Goal: Task Accomplishment & Management: Manage account settings

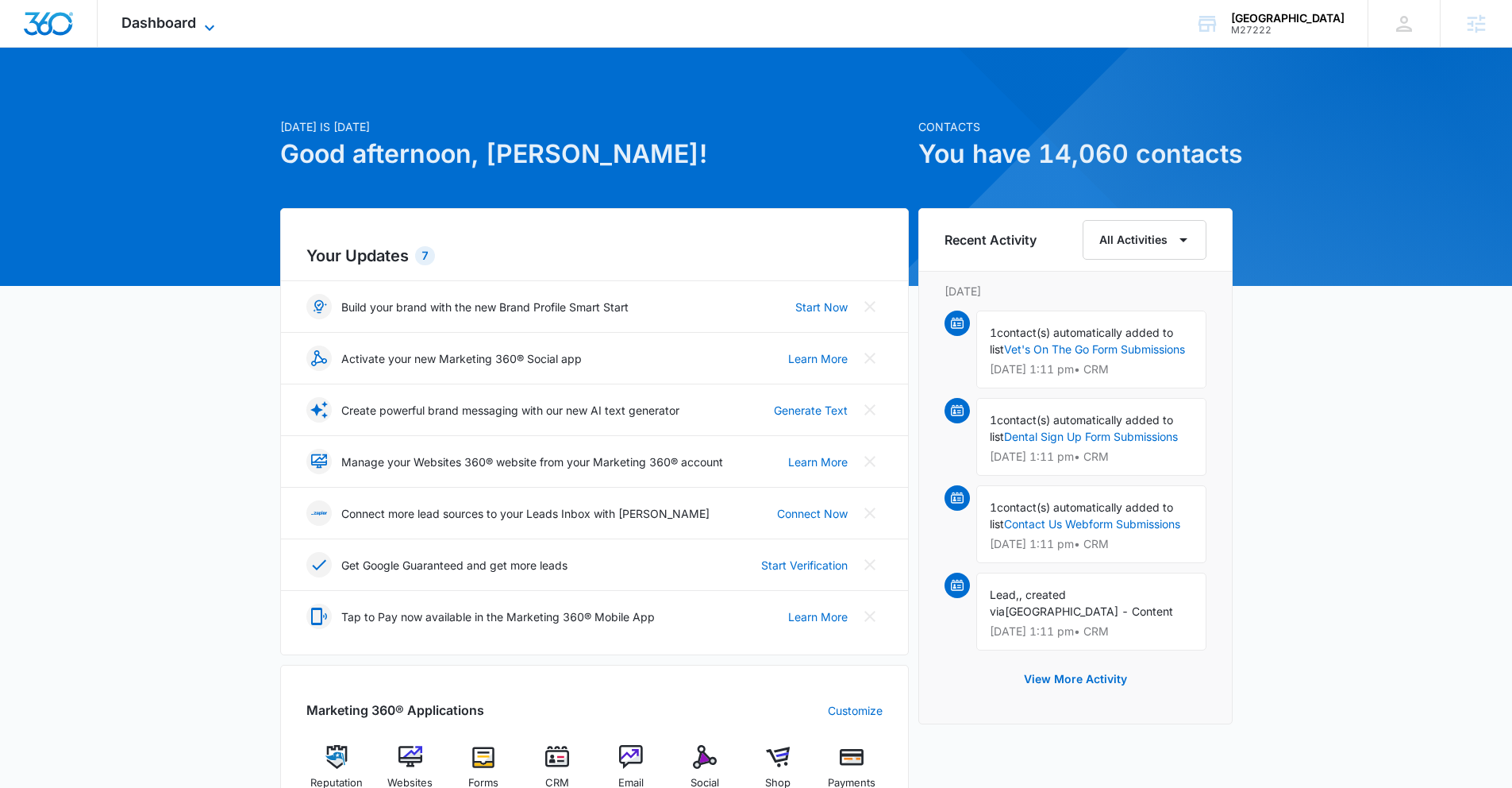
click at [168, 26] on span "Dashboard" at bounding box center [158, 22] width 74 height 16
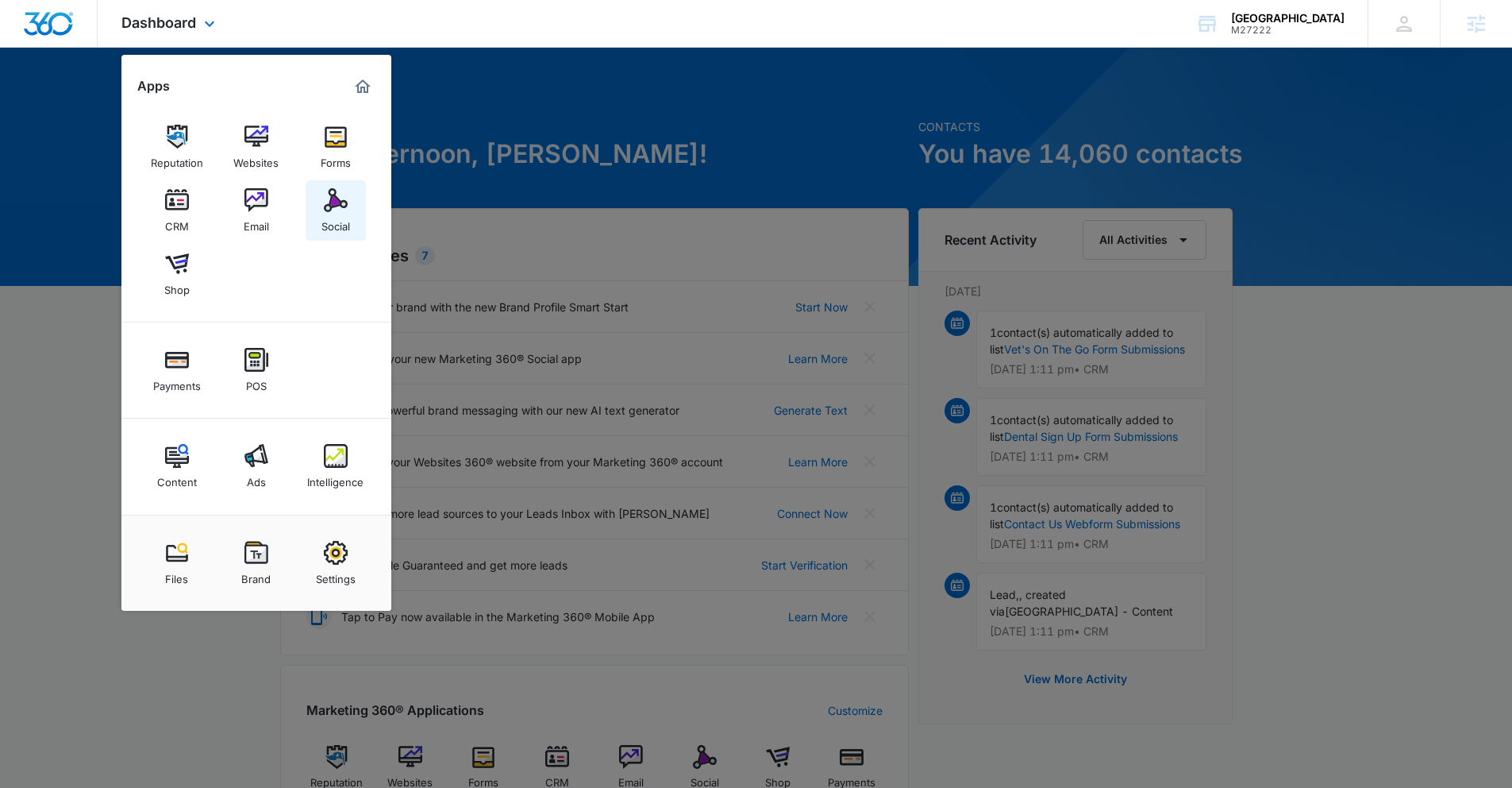
click at [323, 193] on link "Social" at bounding box center [335, 210] width 61 height 61
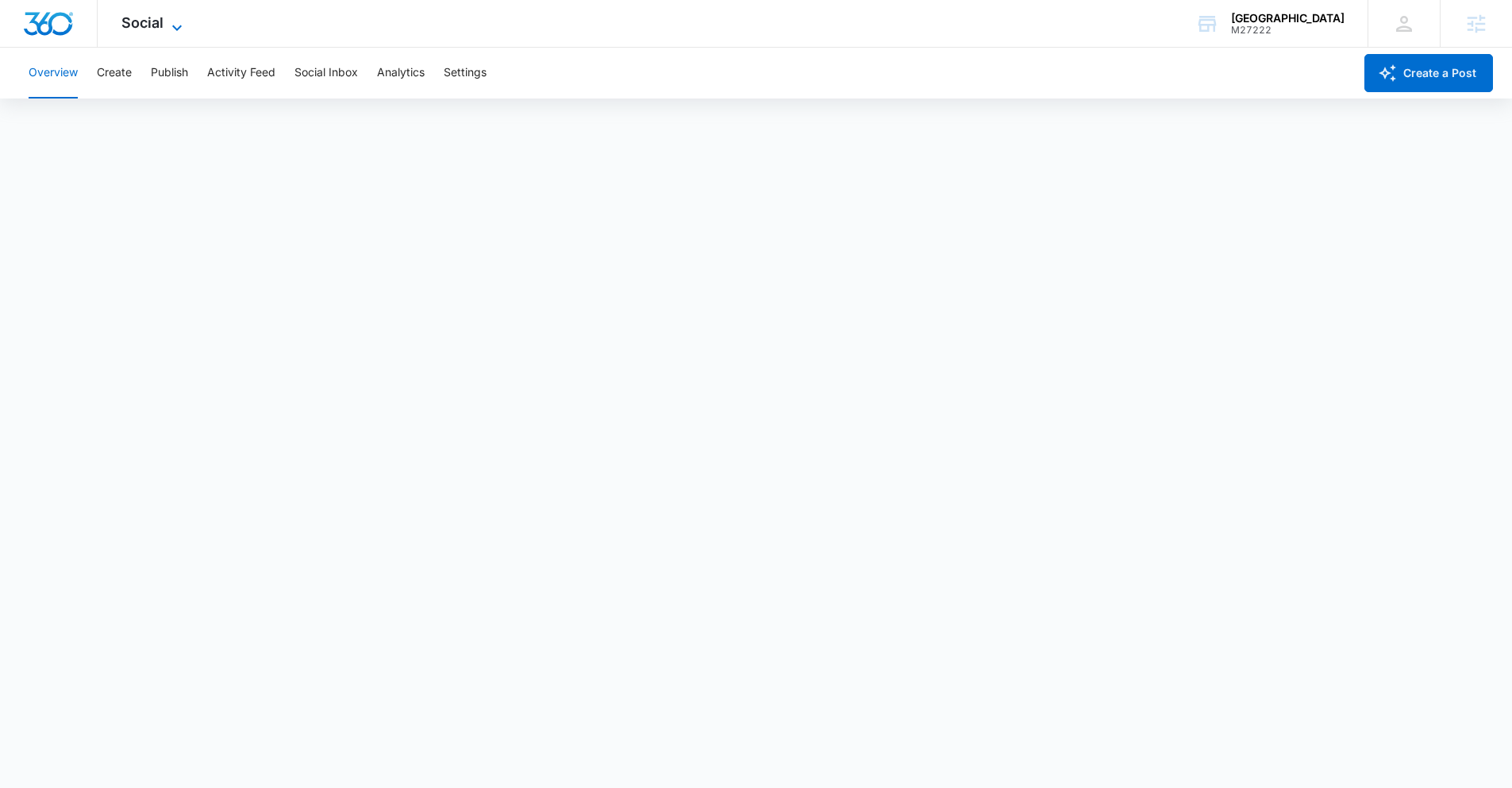
click at [147, 29] on span "Social" at bounding box center [143, 22] width 42 height 16
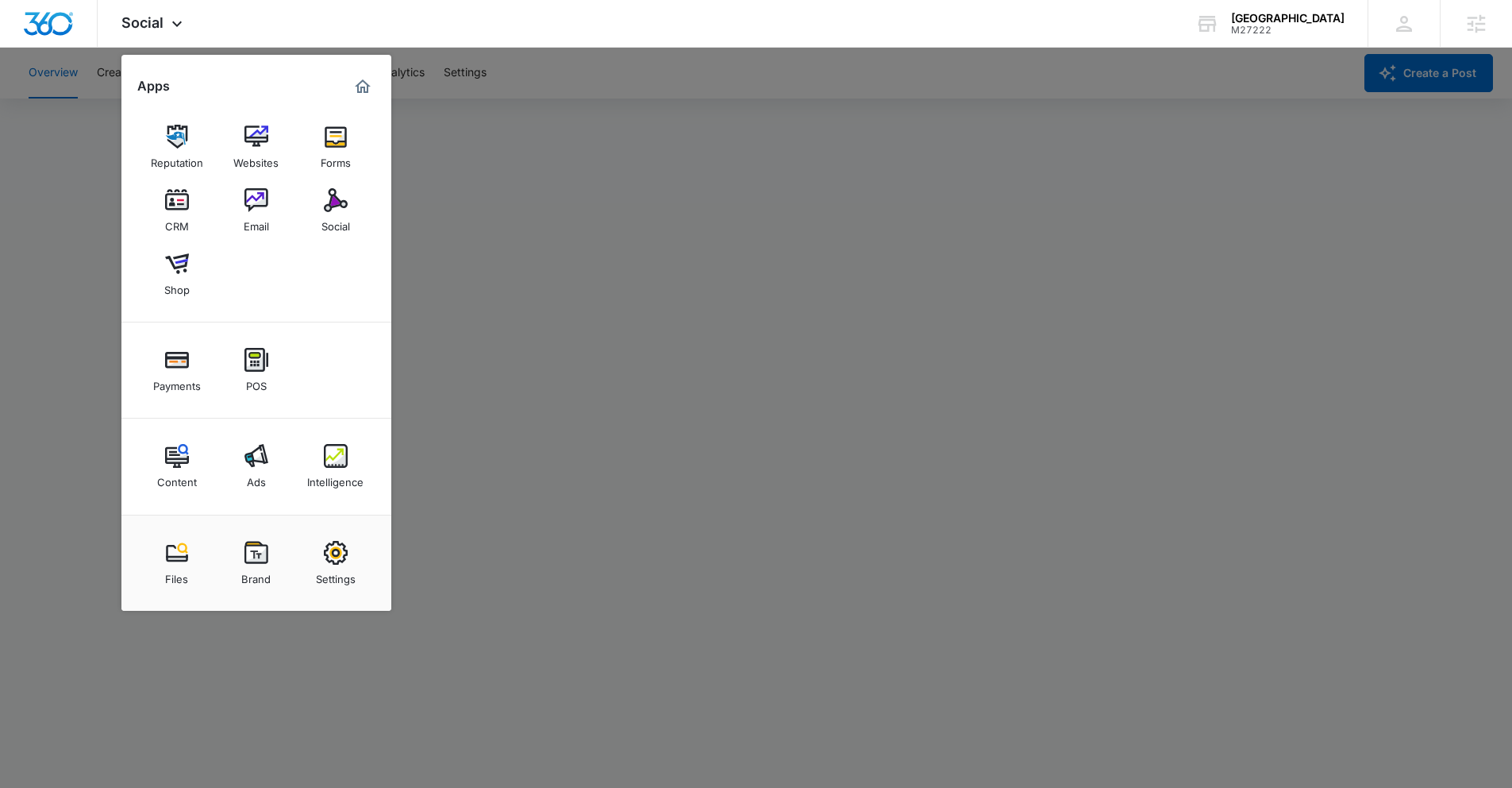
click at [534, 381] on div at bounding box center [756, 394] width 1512 height 788
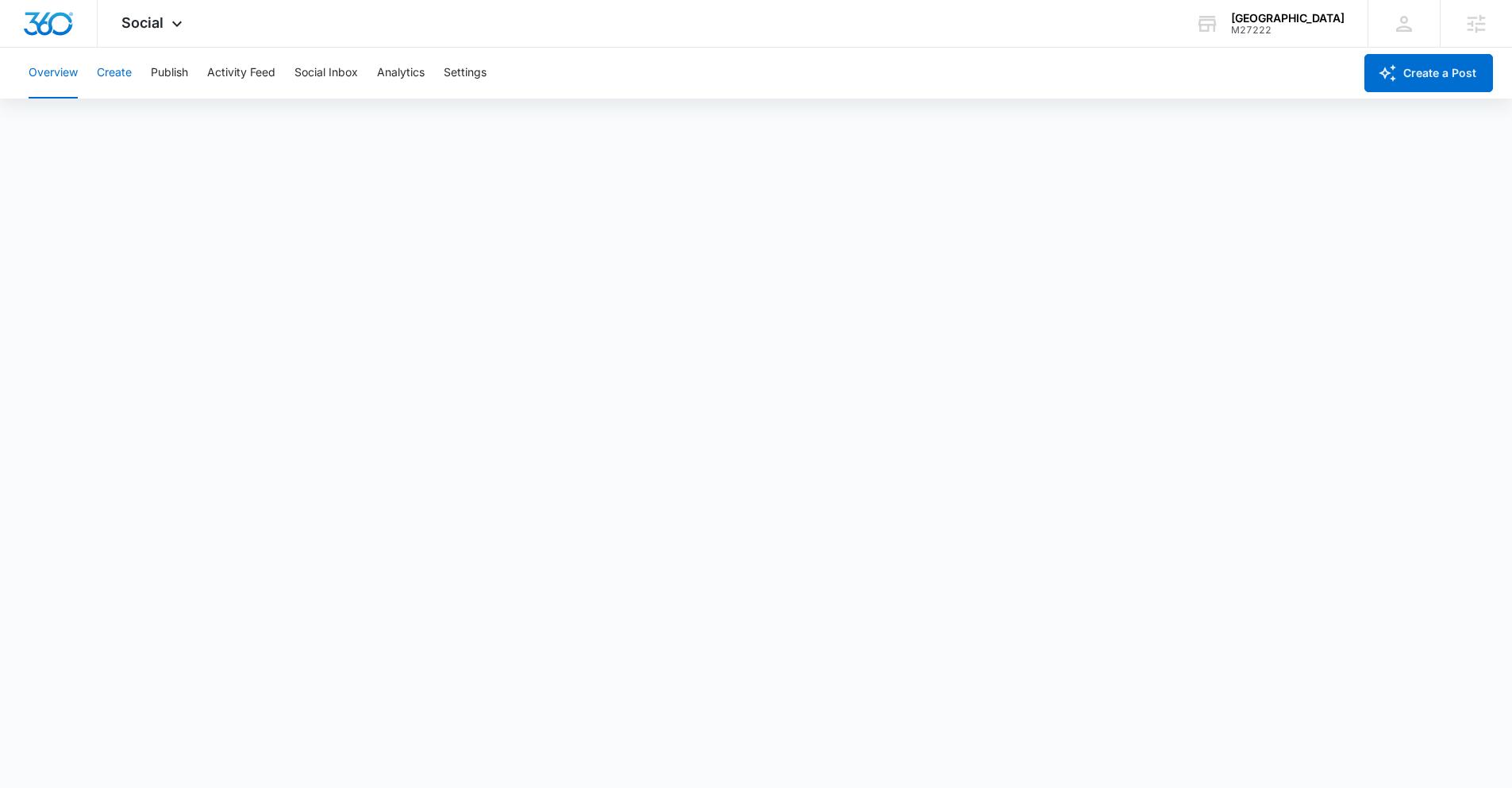
click at [120, 78] on button "Create" at bounding box center [115, 72] width 35 height 51
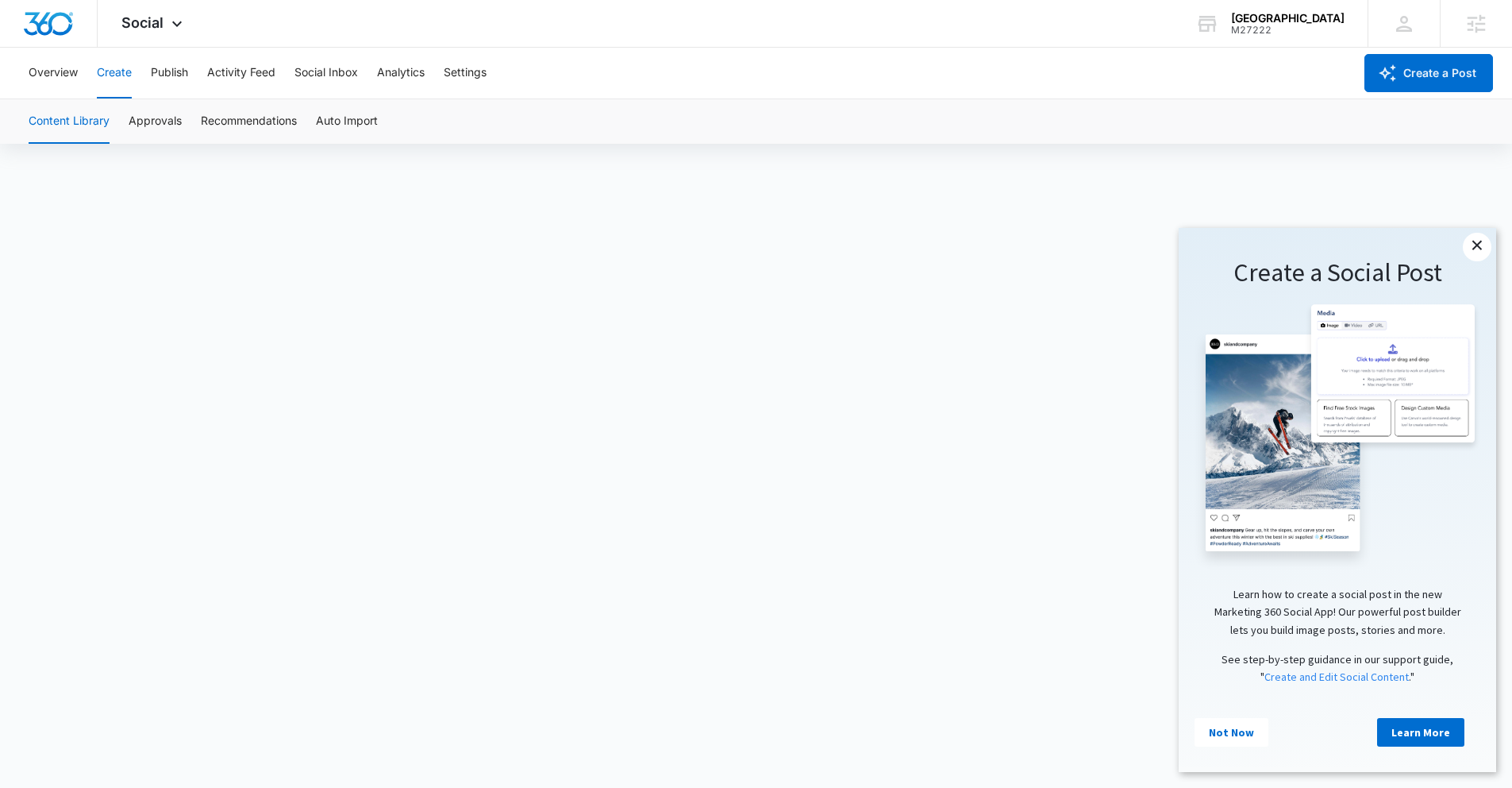
click at [1484, 241] on link "×" at bounding box center [1477, 247] width 29 height 29
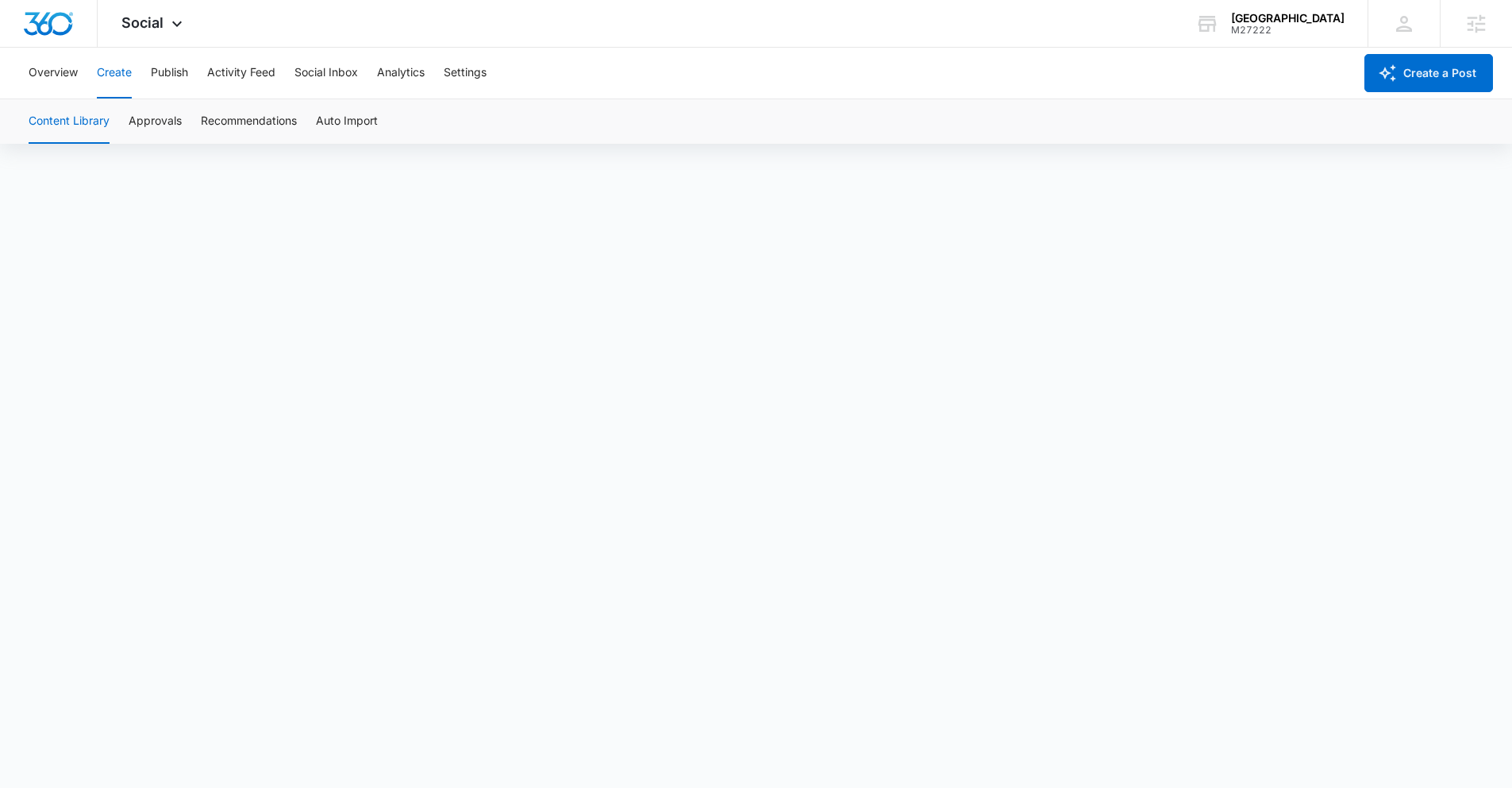
scroll to position [12, 0]
click at [181, 74] on button "Publish" at bounding box center [169, 72] width 38 height 51
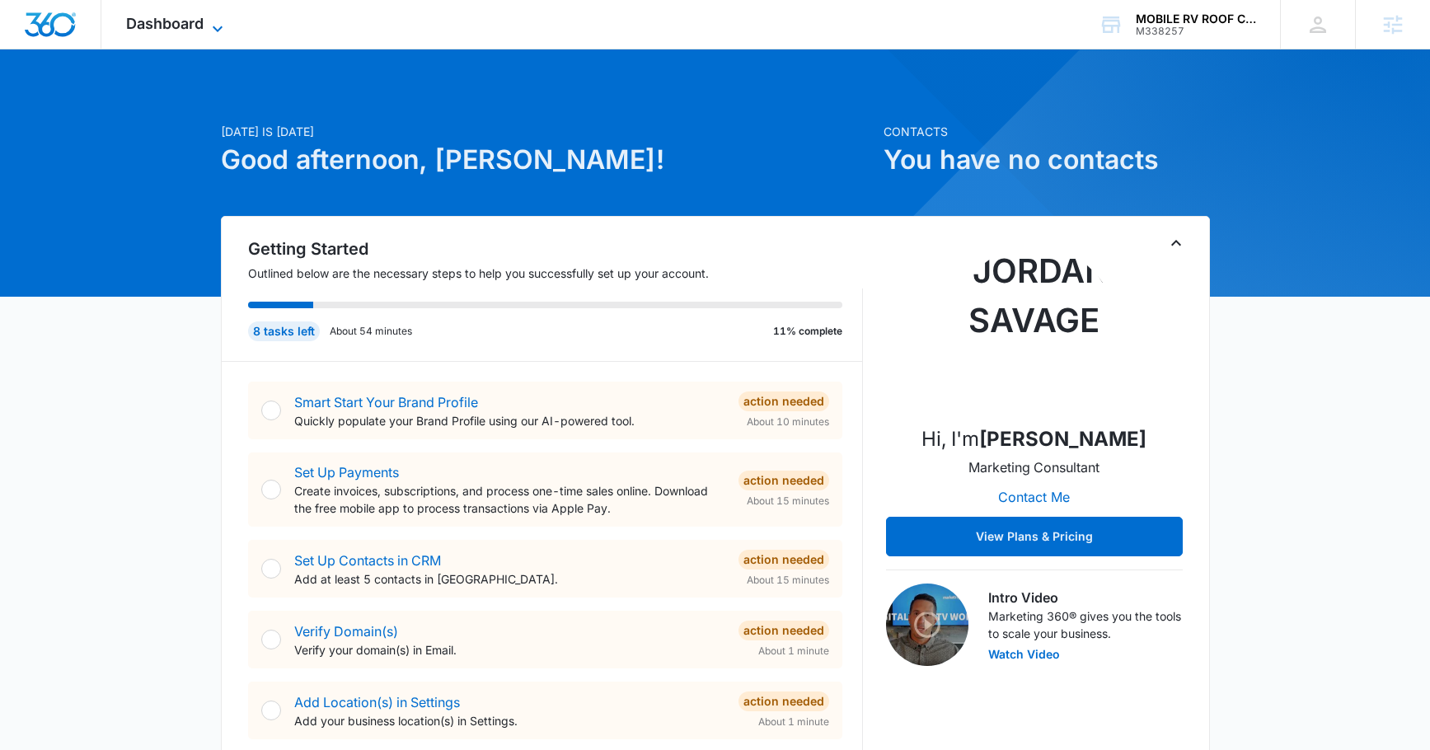
click at [156, 20] on span "Dashboard" at bounding box center [164, 23] width 77 height 17
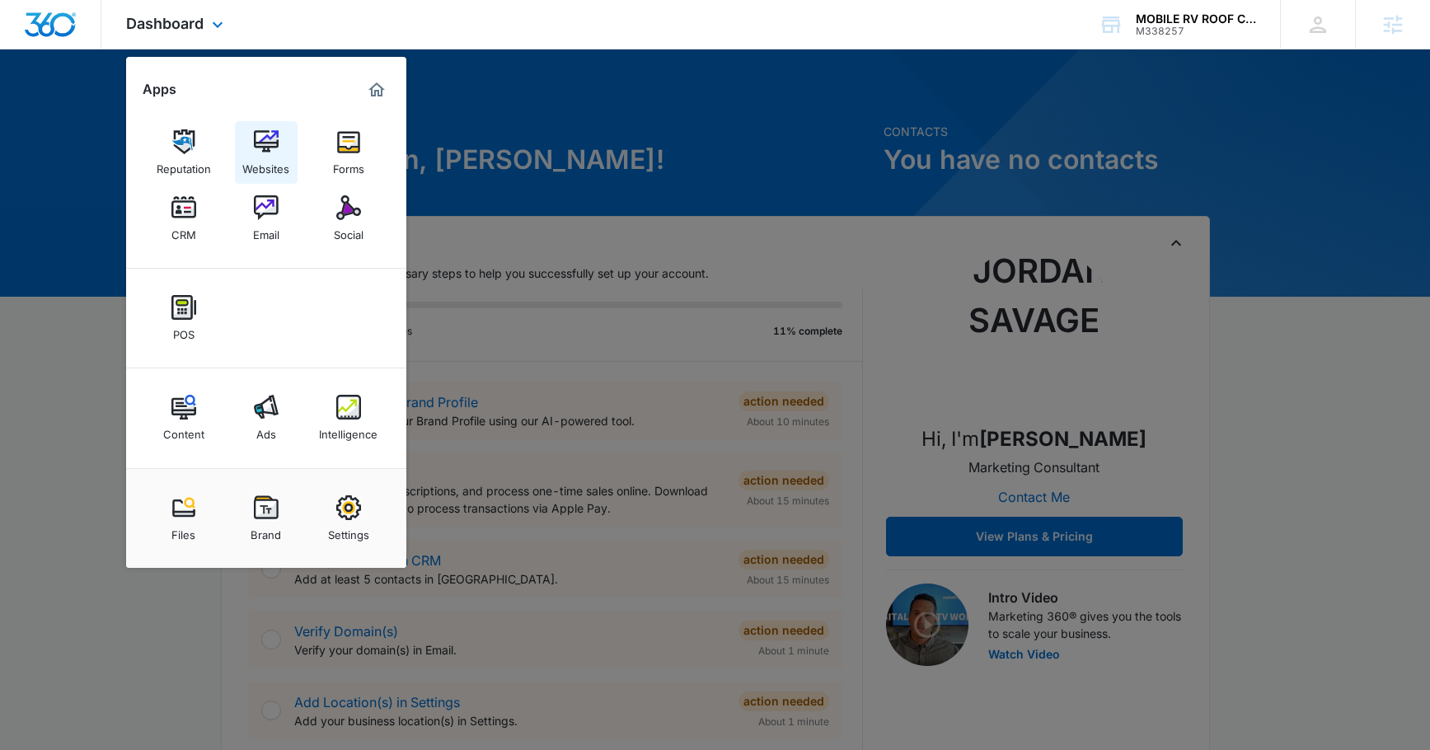
click at [270, 146] on img at bounding box center [266, 141] width 25 height 25
